Goal: Task Accomplishment & Management: Manage account settings

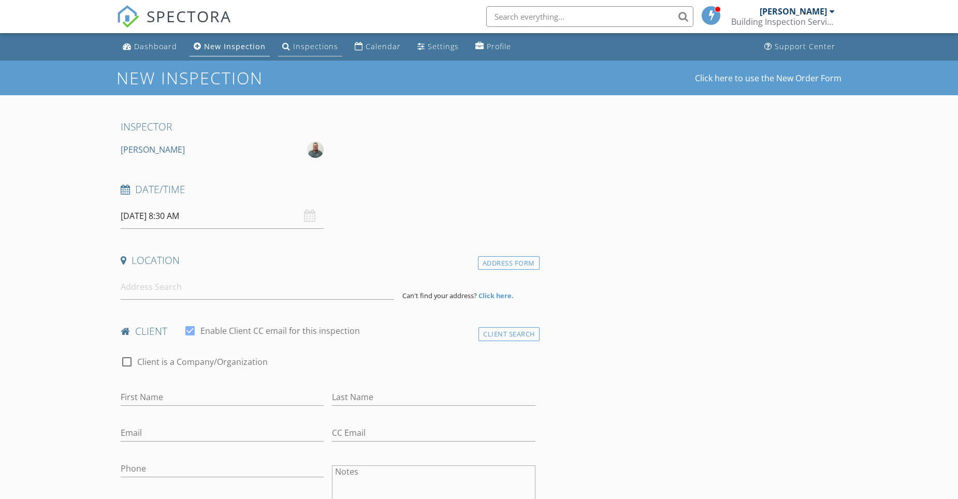
click at [316, 47] on div "Inspections" at bounding box center [315, 46] width 45 height 10
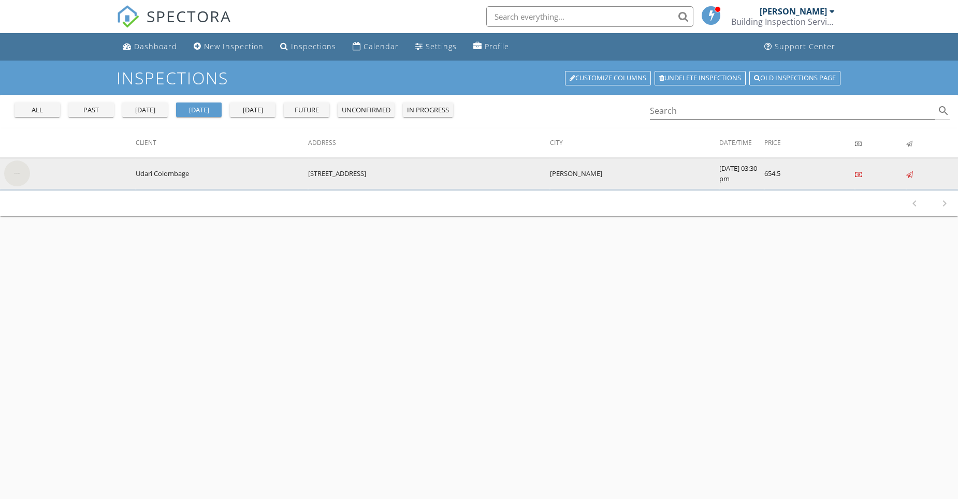
click at [14, 174] on img at bounding box center [17, 174] width 26 height 26
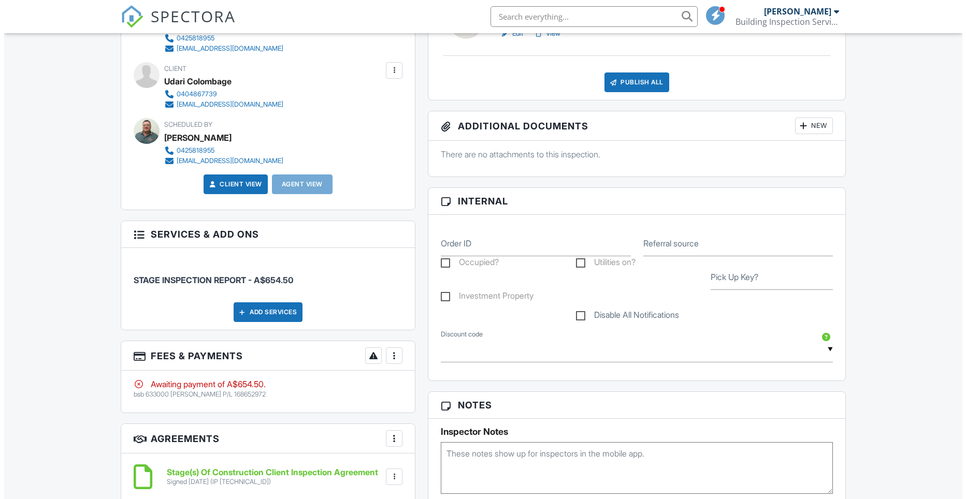
scroll to position [311, 0]
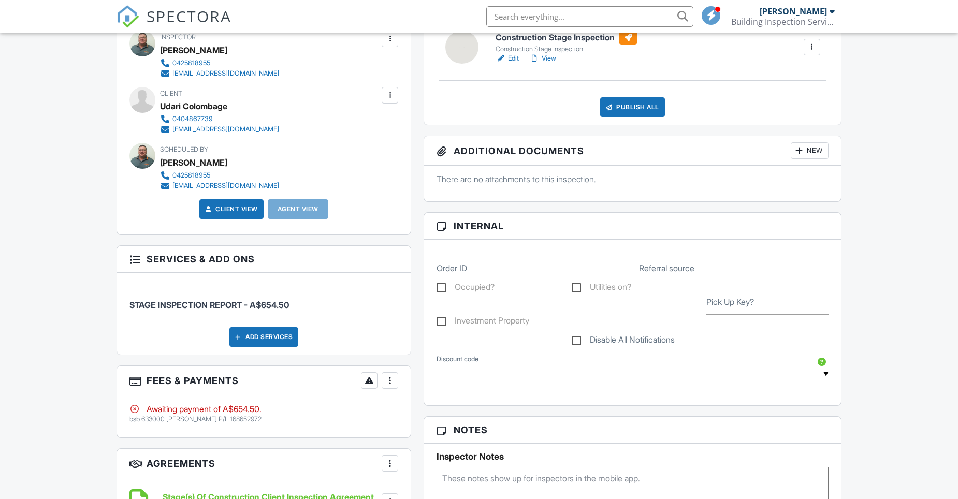
click at [389, 381] on div at bounding box center [390, 380] width 10 height 10
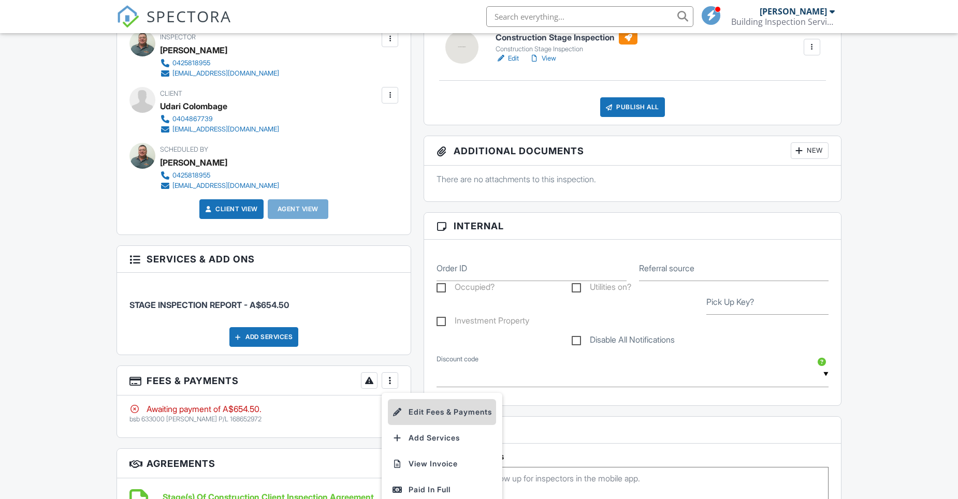
click at [433, 412] on li "Edit Fees & Payments" at bounding box center [442, 412] width 108 height 26
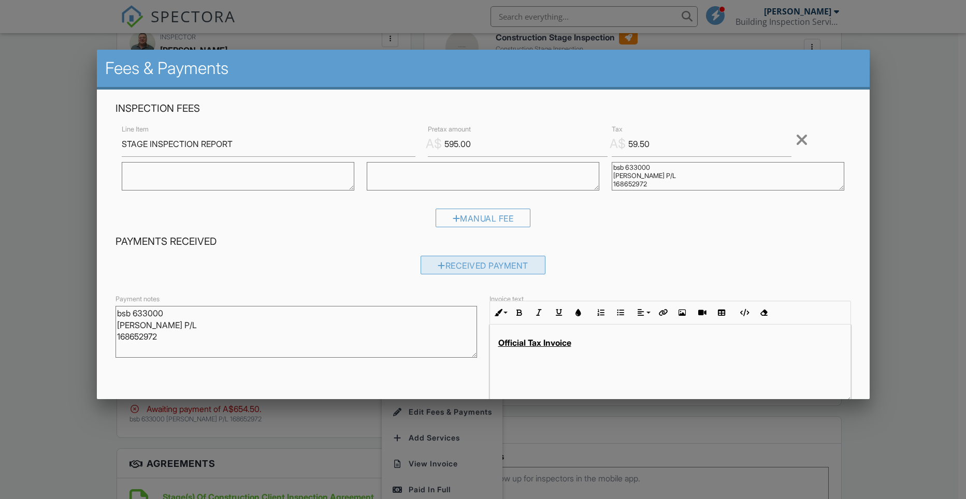
click at [496, 268] on div "Received Payment" at bounding box center [482, 265] width 125 height 19
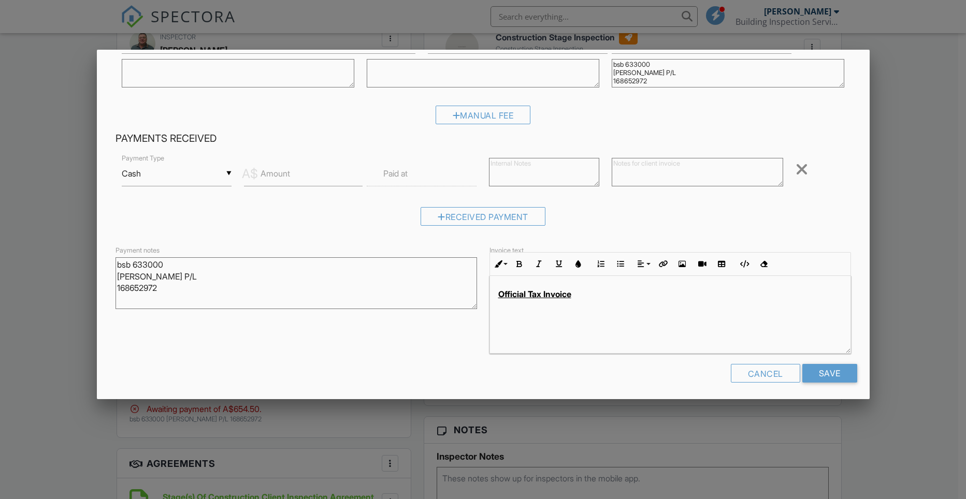
scroll to position [107, 0]
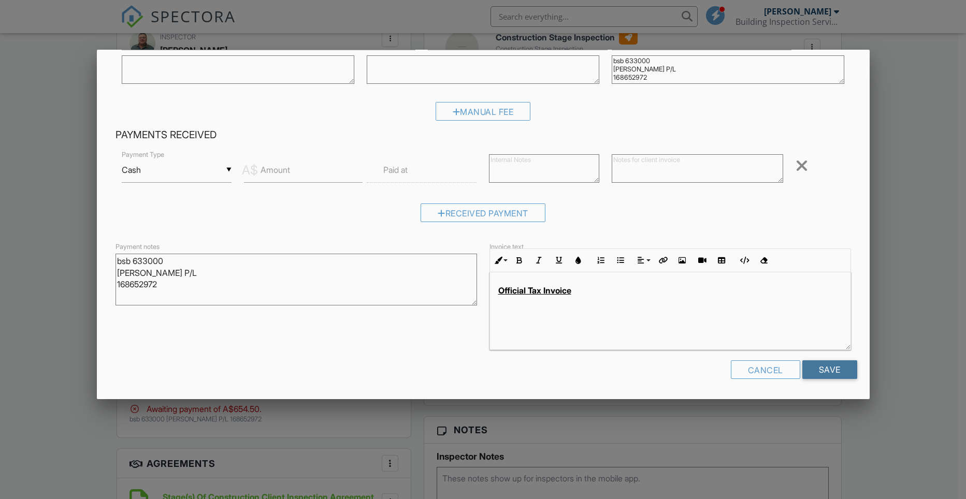
click at [831, 372] on input "Save" at bounding box center [829, 369] width 55 height 19
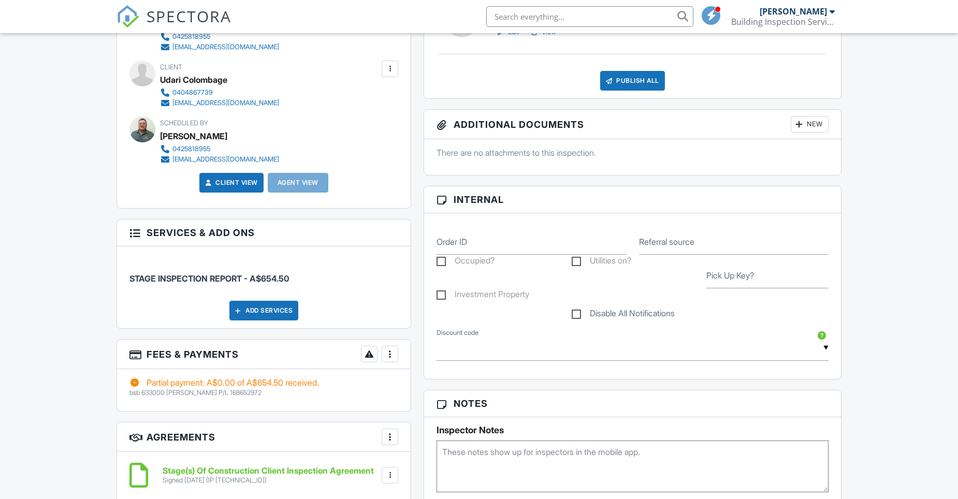
scroll to position [362, 0]
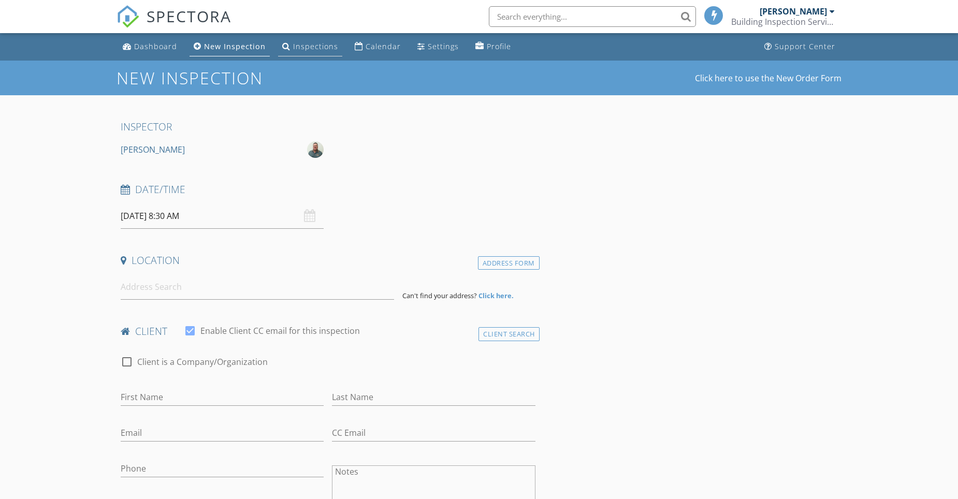
click at [312, 46] on div "Inspections" at bounding box center [315, 46] width 45 height 10
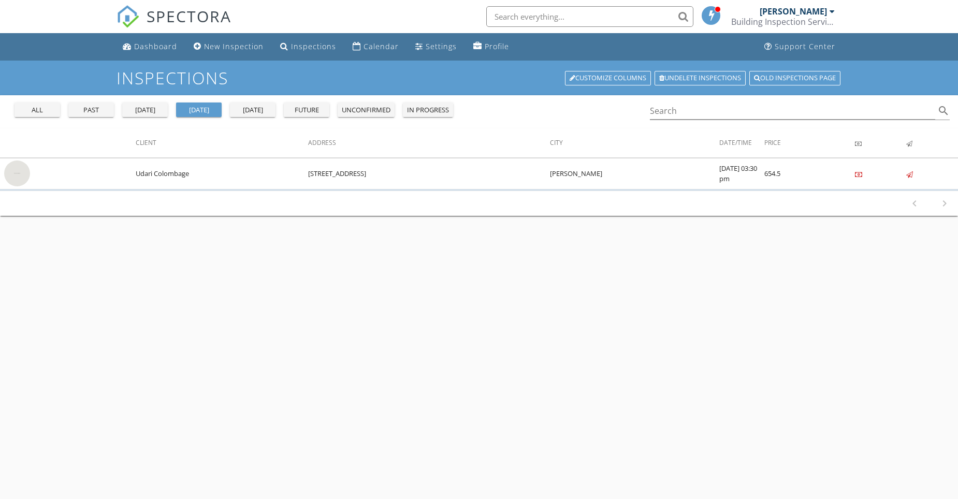
click at [312, 109] on div "future" at bounding box center [306, 110] width 37 height 10
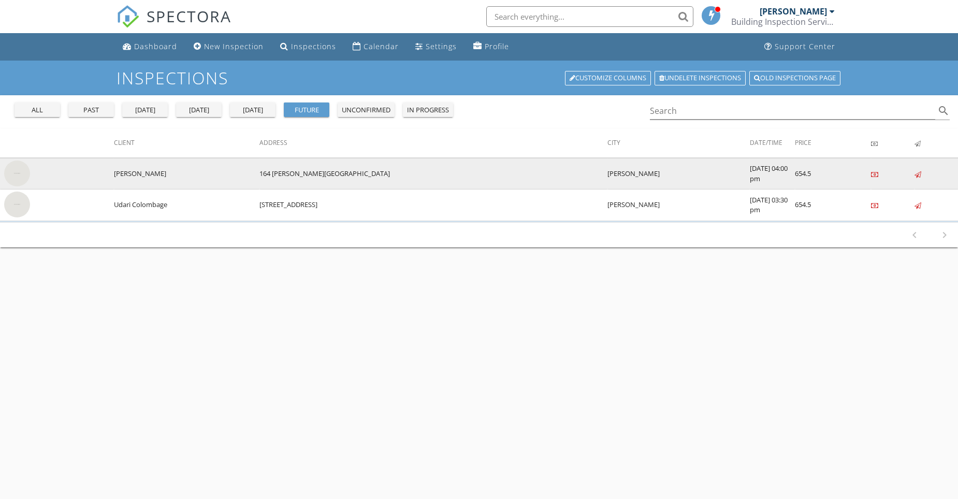
click at [19, 169] on img at bounding box center [17, 174] width 26 height 26
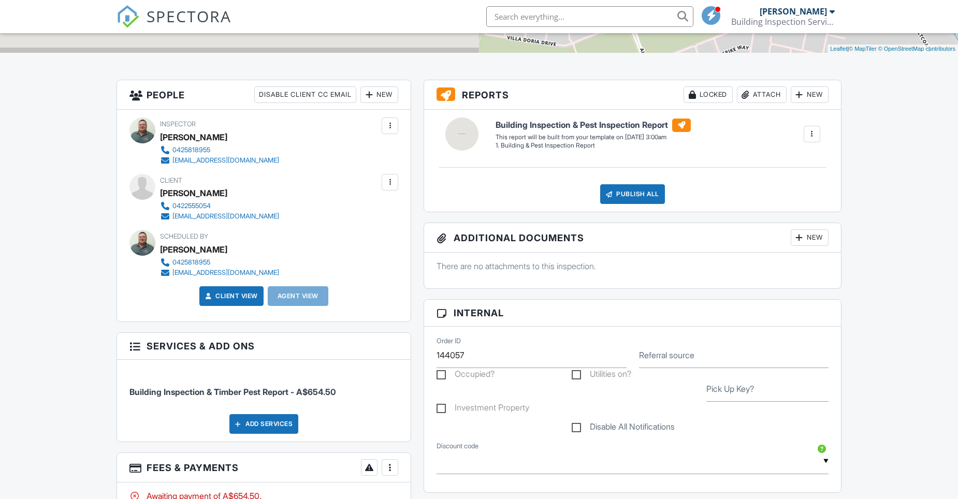
scroll to position [207, 0]
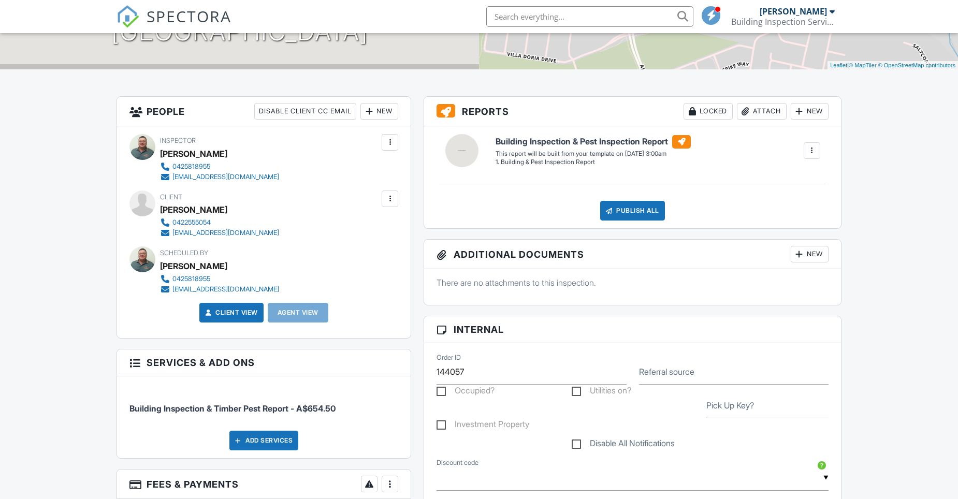
click at [811, 150] on div at bounding box center [812, 150] width 10 height 10
click at [789, 182] on div "Build Now" at bounding box center [791, 180] width 50 height 12
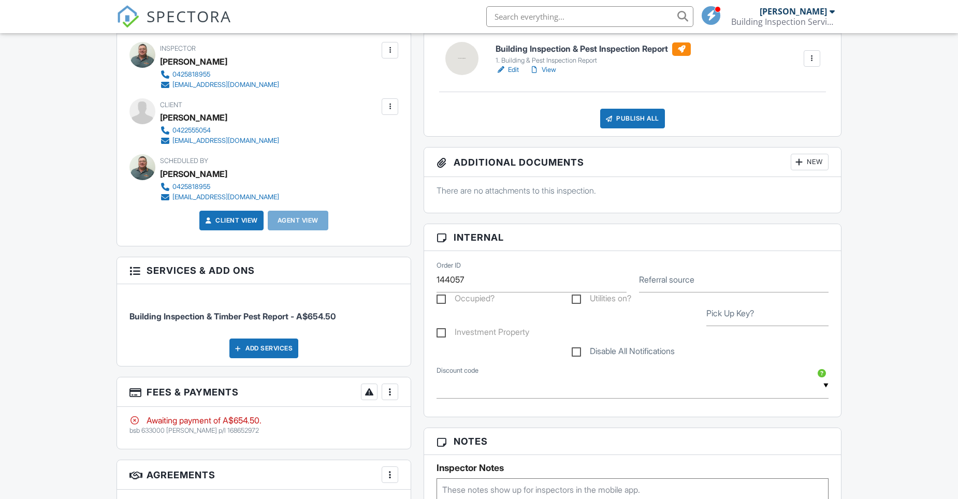
scroll to position [207, 0]
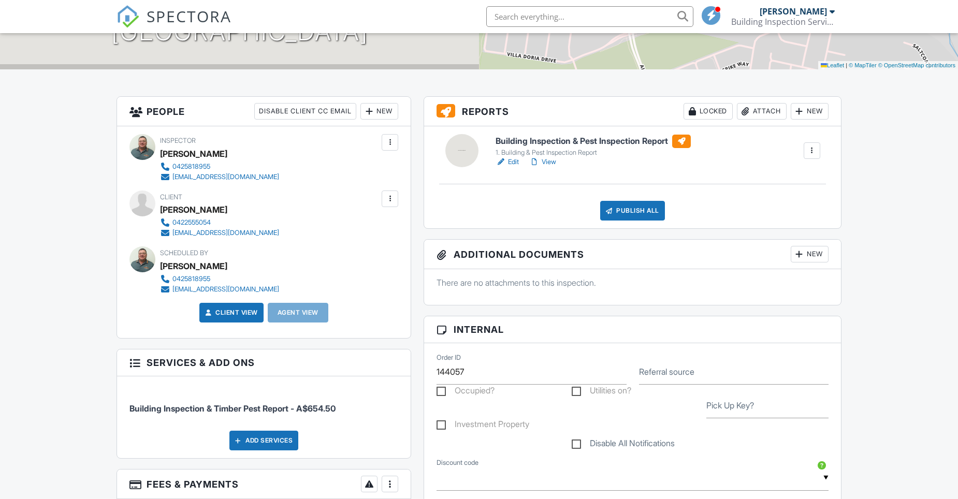
click at [510, 162] on link "Edit" at bounding box center [507, 162] width 23 height 10
